Goal: Find specific page/section: Find specific page/section

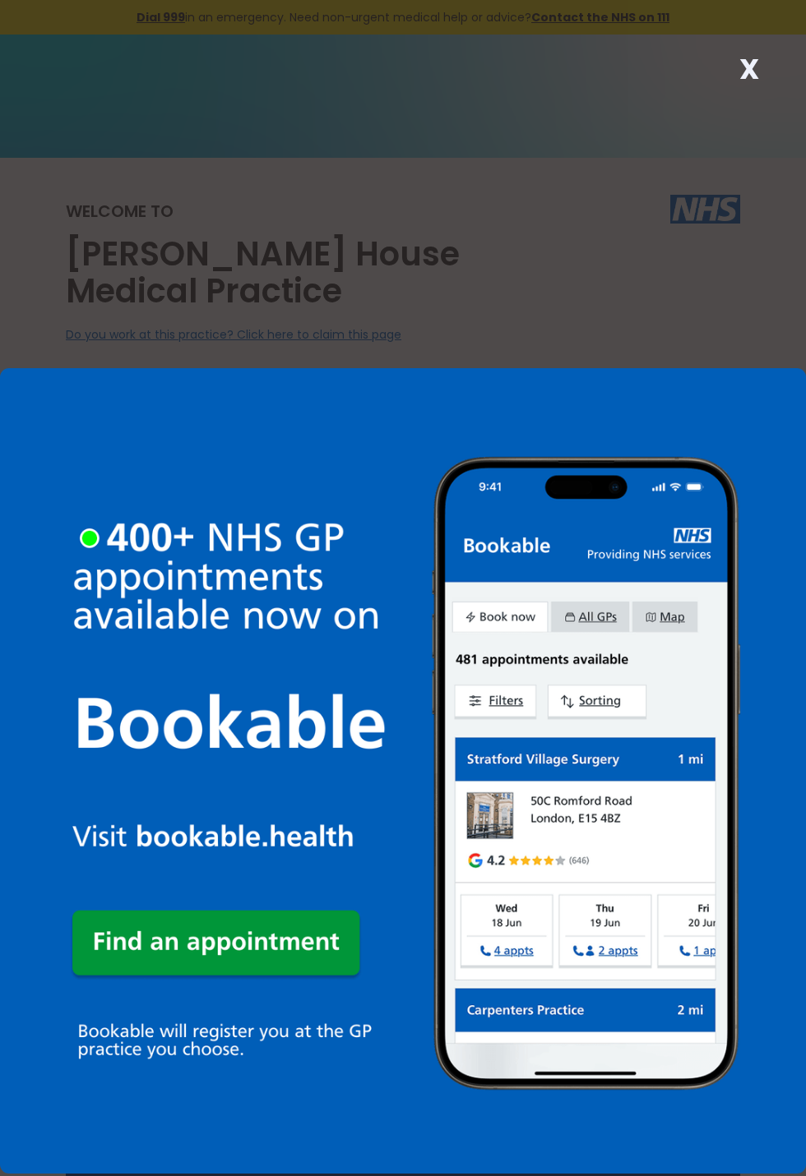
click at [623, 687] on img at bounding box center [403, 771] width 806 height 806
click at [630, 685] on img at bounding box center [403, 771] width 806 height 806
click at [779, 76] on div "X" at bounding box center [403, 588] width 806 height 1176
click at [746, 77] on strong "X" at bounding box center [749, 68] width 20 height 39
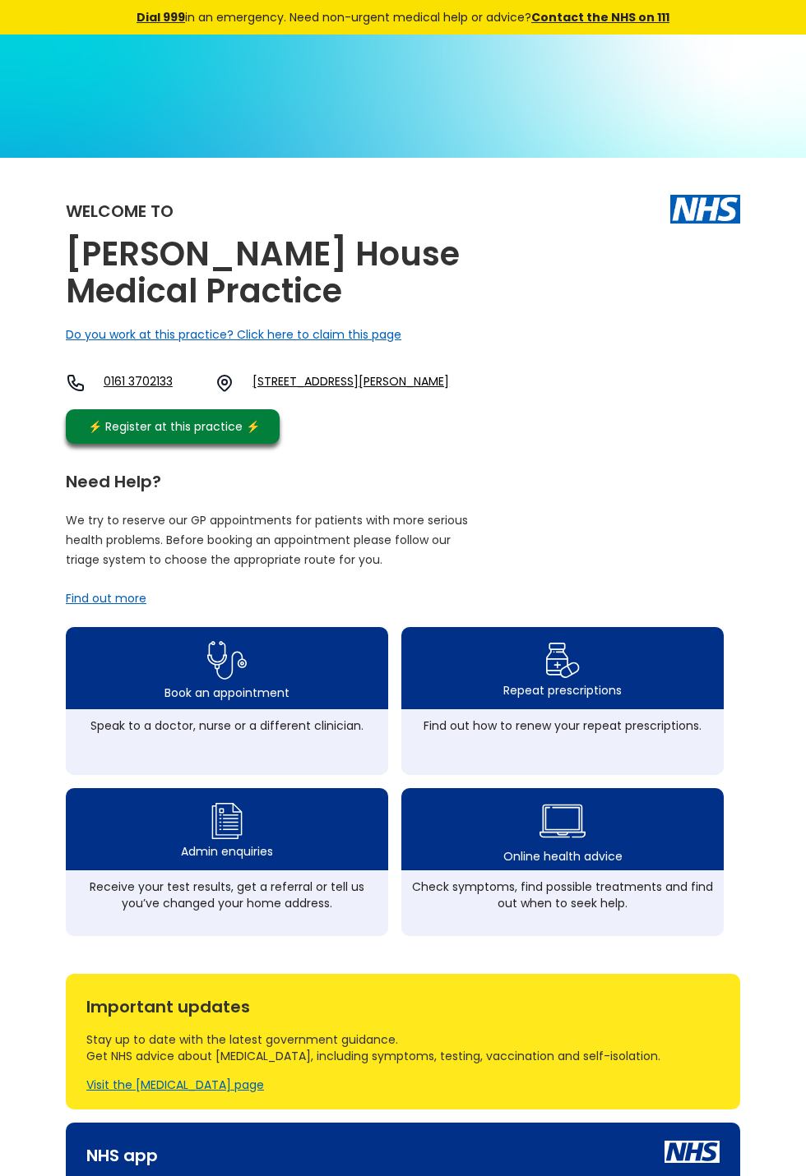
click at [566, 694] on div "Repeat prescriptions" at bounding box center [562, 690] width 118 height 16
